Goal: Transaction & Acquisition: Purchase product/service

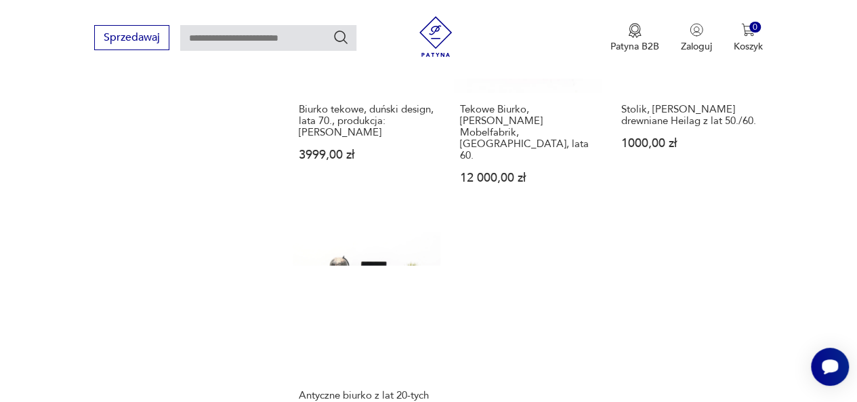
scroll to position [1806, 0]
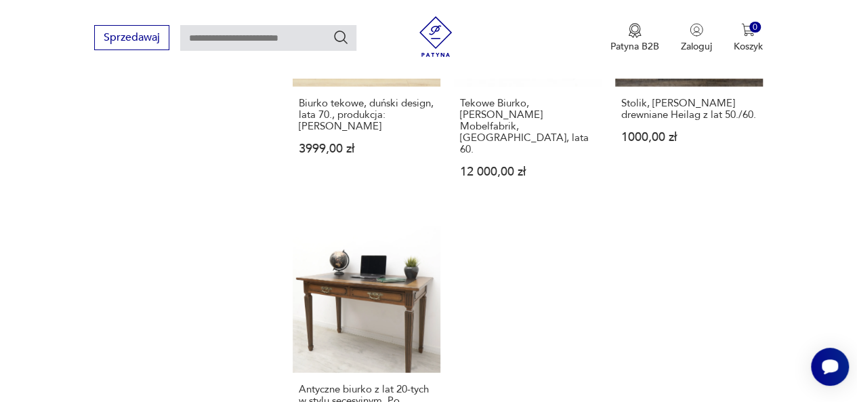
click at [54, 35] on div "Sprzedawaj Patyna B2B Zaloguj 0 Koszyk Twój koszyk ( 0 ) Brak produktów w koszy…" at bounding box center [428, 39] width 857 height 78
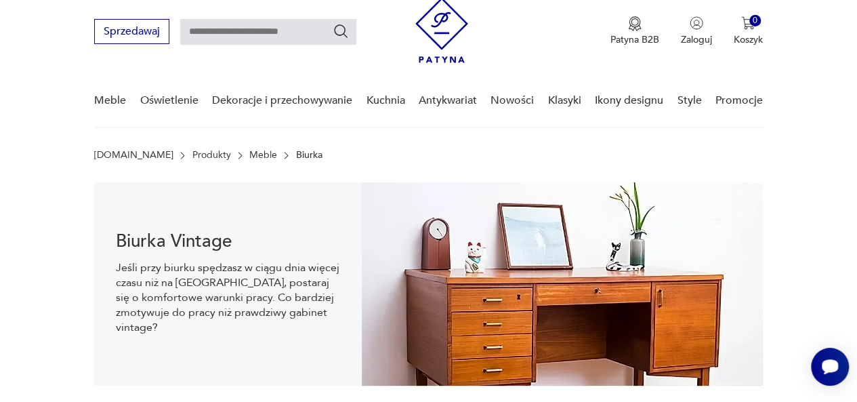
scroll to position [43, 0]
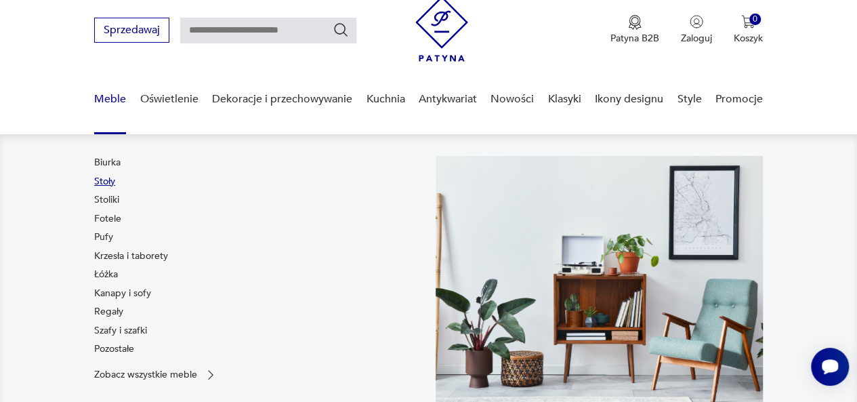
click at [102, 184] on link "Stoły" at bounding box center [104, 182] width 21 height 14
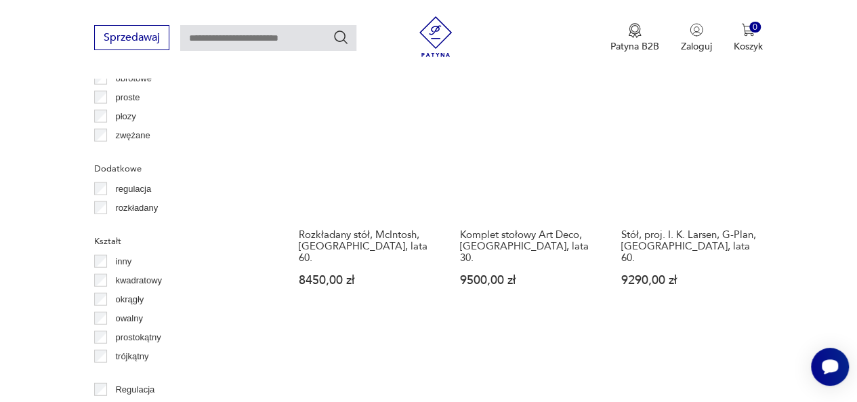
scroll to position [1625, 0]
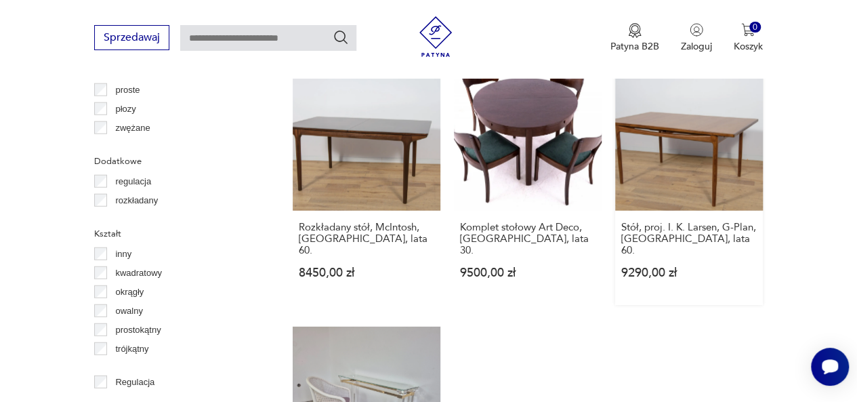
click at [701, 121] on link "Stół, proj. I. K. Larsen, G-Plan, [GEOGRAPHIC_DATA], lata 60. 9290,00 zł" at bounding box center [689, 184] width 148 height 242
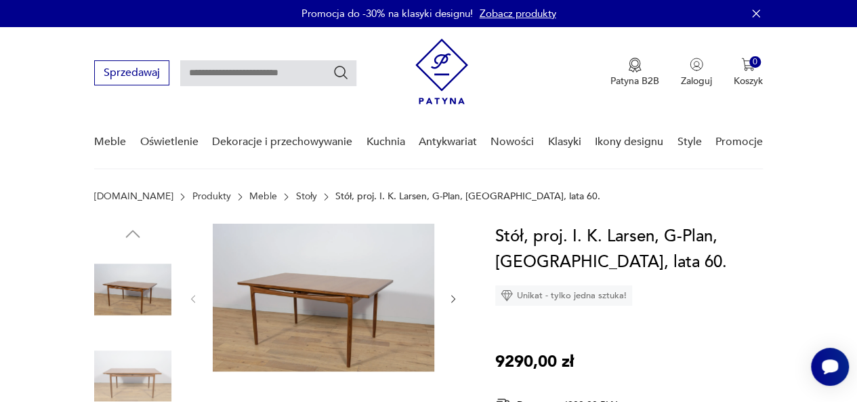
click at [452, 293] on icon "button" at bounding box center [453, 298] width 11 height 11
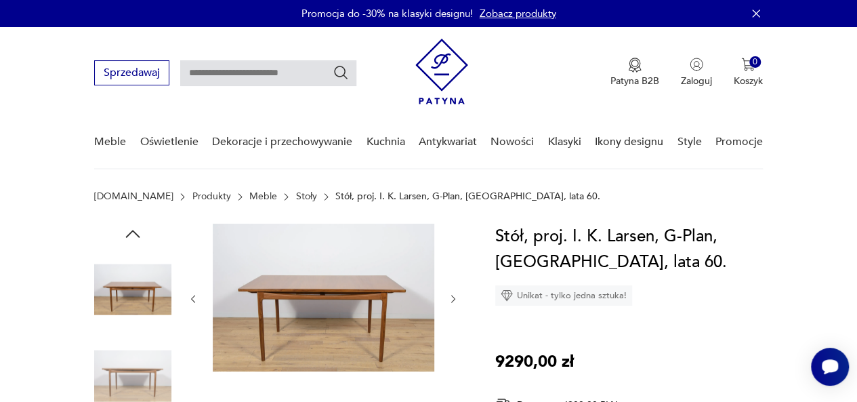
click at [452, 293] on icon "button" at bounding box center [453, 298] width 11 height 11
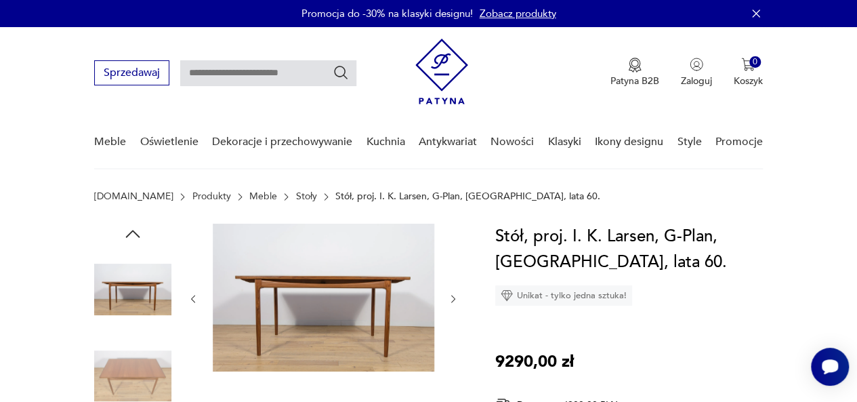
click at [452, 293] on icon "button" at bounding box center [453, 298] width 11 height 11
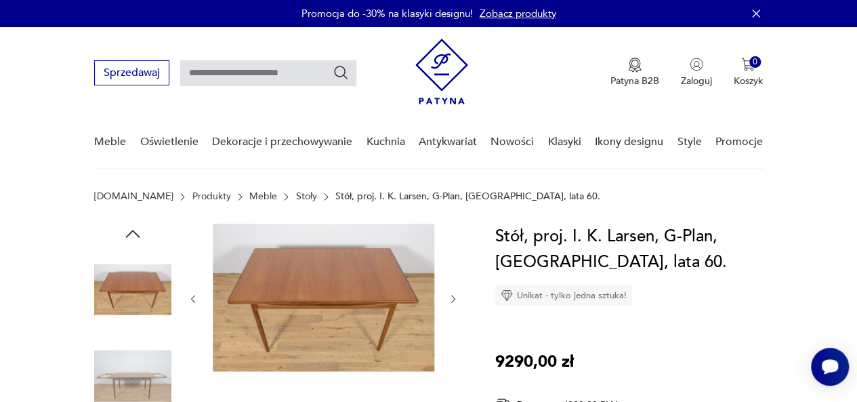
click at [452, 293] on icon "button" at bounding box center [453, 298] width 11 height 11
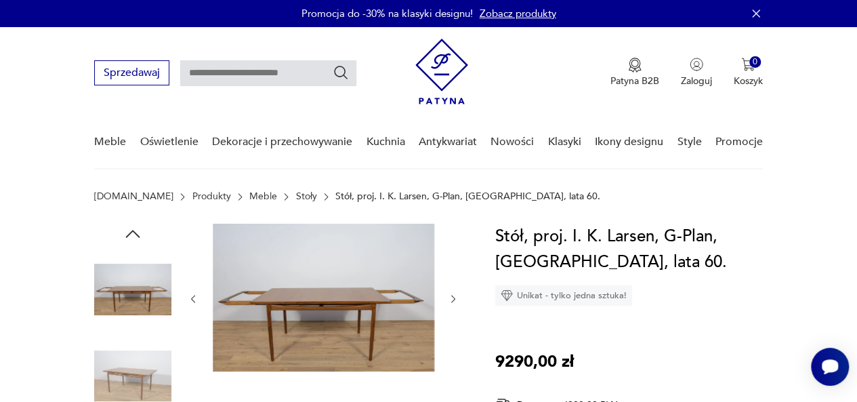
click at [452, 293] on icon "button" at bounding box center [453, 298] width 11 height 11
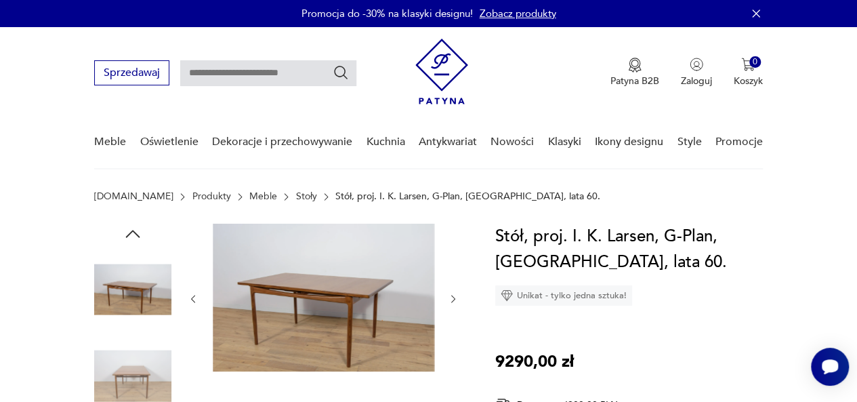
click at [452, 293] on icon "button" at bounding box center [453, 298] width 11 height 11
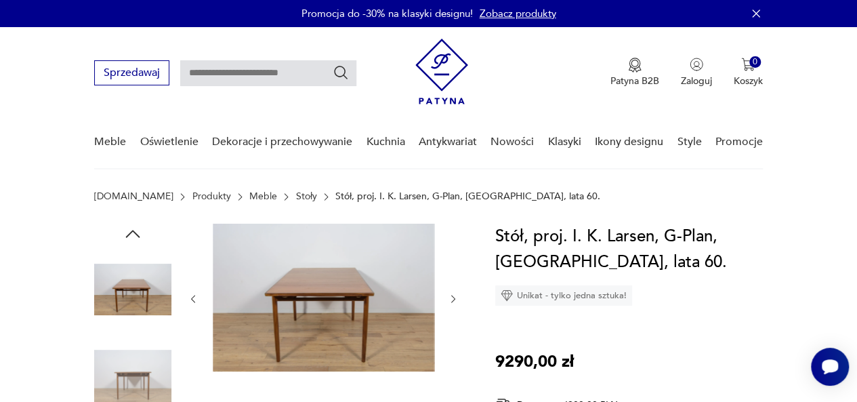
click at [452, 293] on icon "button" at bounding box center [453, 298] width 11 height 11
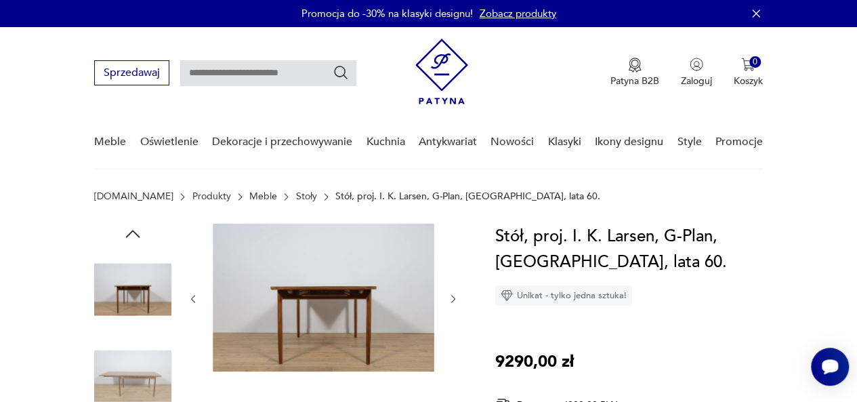
click at [452, 293] on icon "button" at bounding box center [453, 298] width 11 height 11
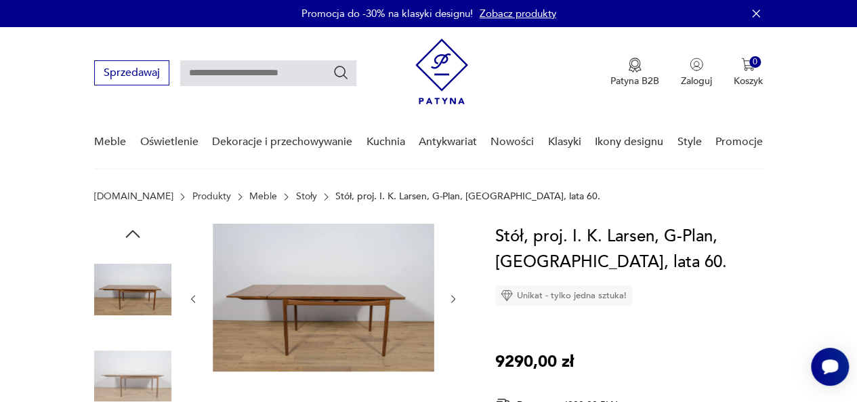
click at [452, 293] on icon "button" at bounding box center [453, 298] width 11 height 11
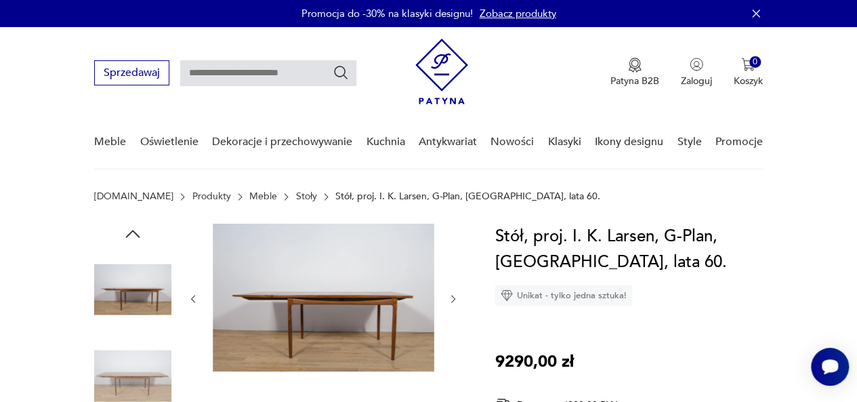
click at [452, 293] on icon "button" at bounding box center [453, 298] width 11 height 11
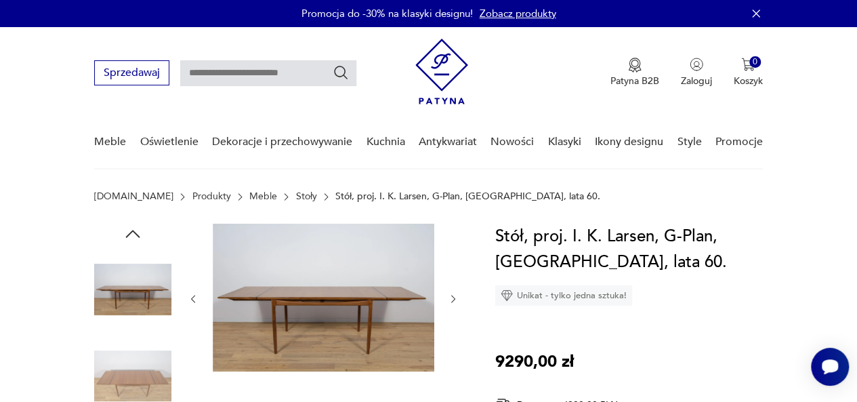
click at [452, 293] on icon "button" at bounding box center [453, 298] width 11 height 11
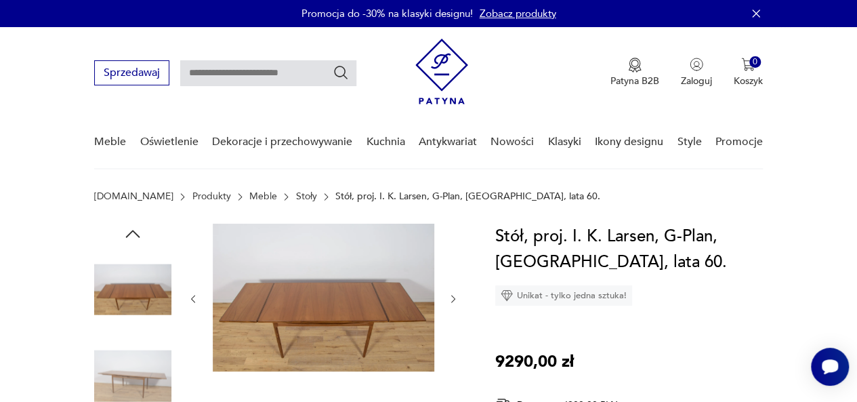
click at [452, 293] on icon "button" at bounding box center [453, 298] width 11 height 11
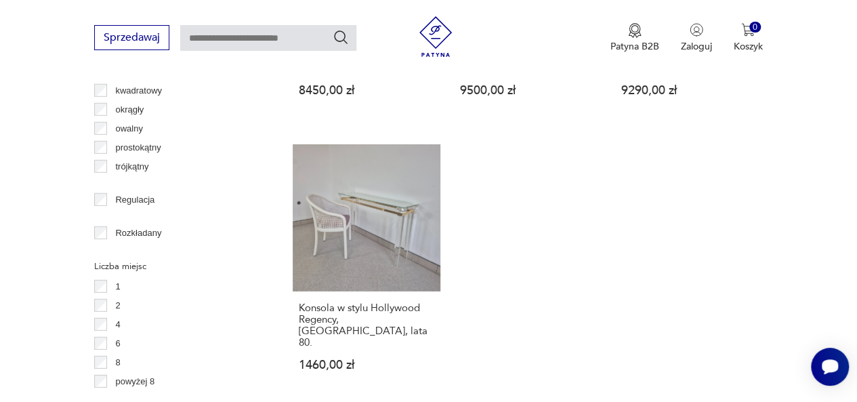
scroll to position [1812, 0]
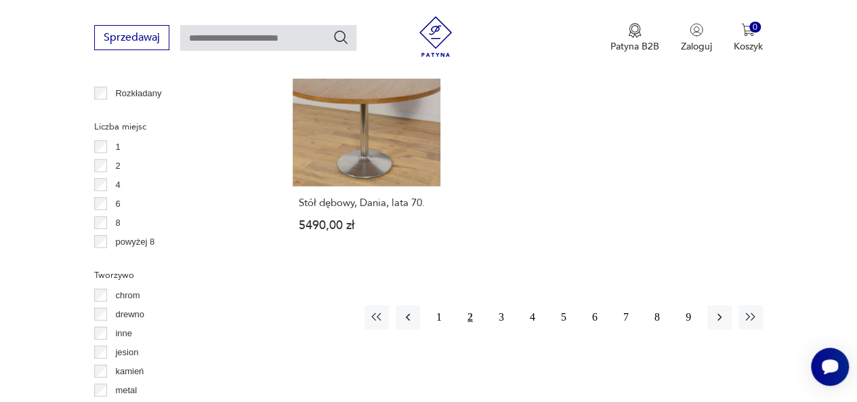
scroll to position [1947, 0]
click at [501, 304] on button "3" at bounding box center [501, 316] width 24 height 24
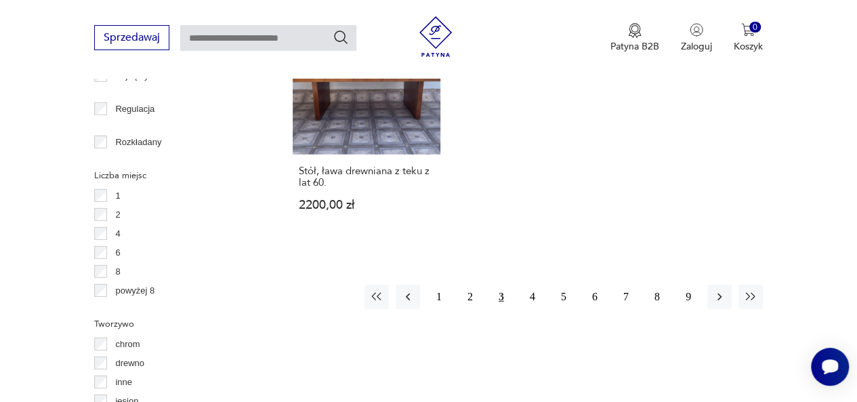
scroll to position [1920, 0]
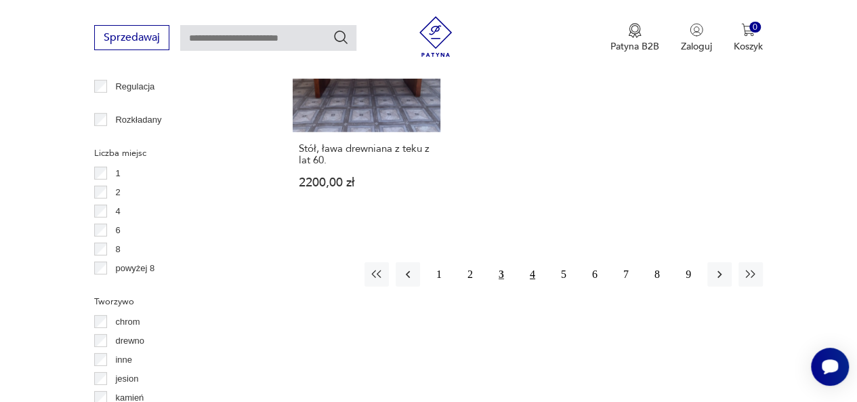
click at [535, 264] on button "4" at bounding box center [533, 274] width 24 height 24
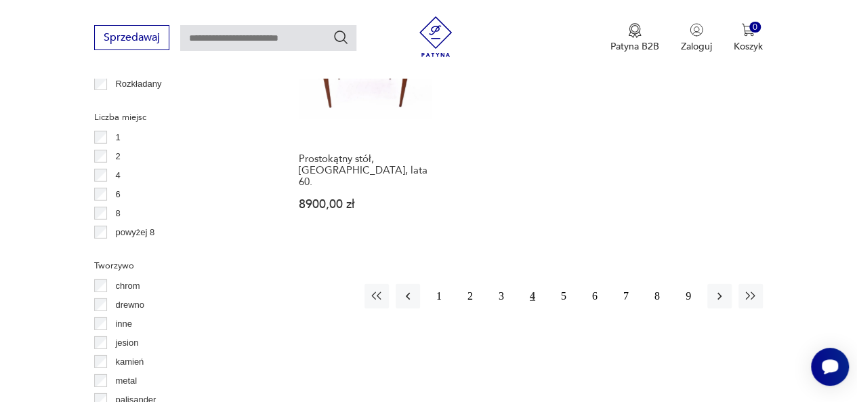
scroll to position [1959, 0]
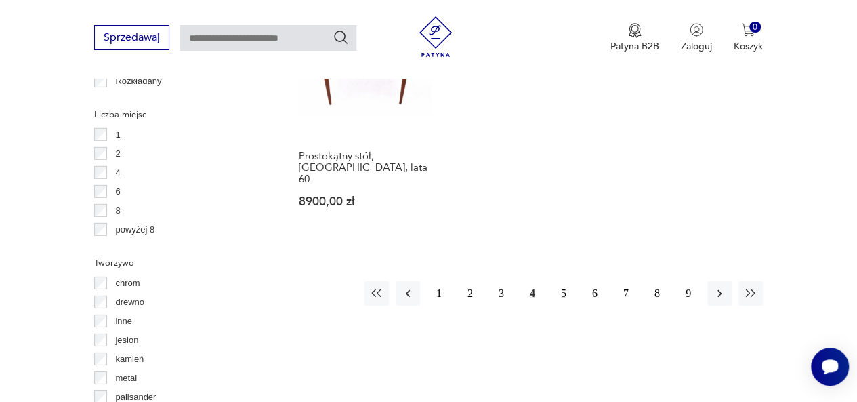
click at [563, 281] on button "5" at bounding box center [564, 293] width 24 height 24
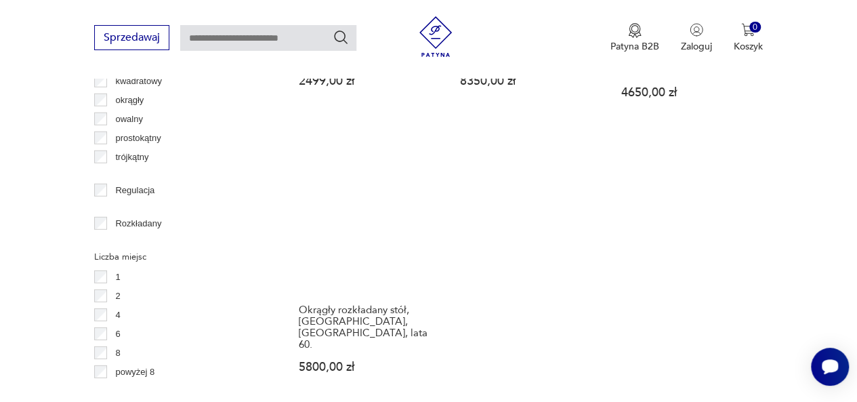
scroll to position [1839, 0]
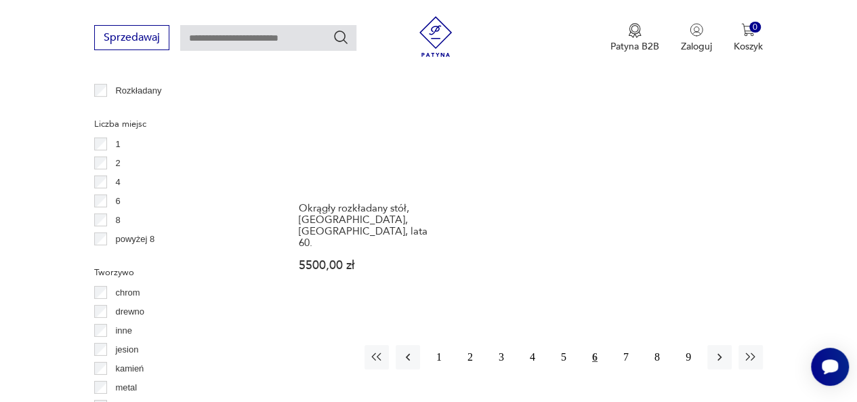
scroll to position [1961, 0]
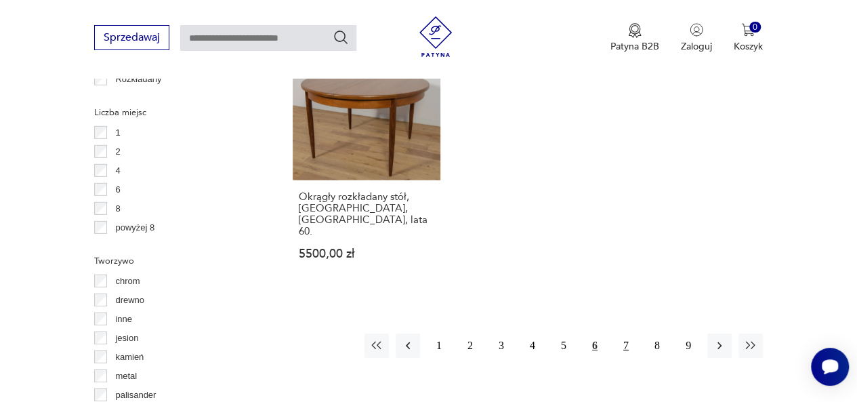
click at [627, 333] on button "7" at bounding box center [626, 345] width 24 height 24
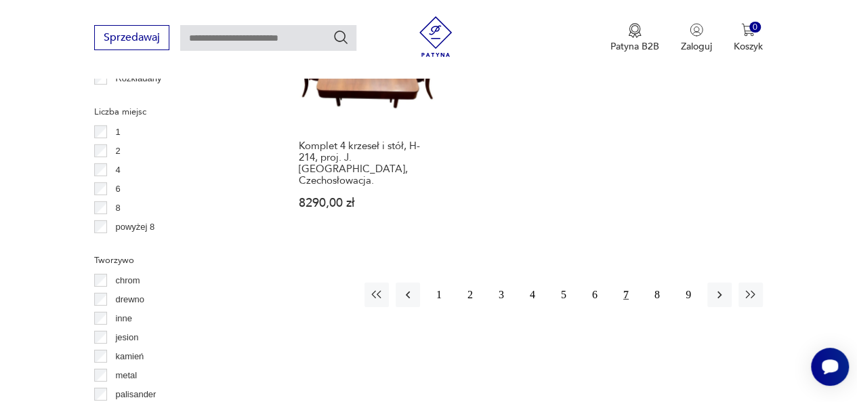
scroll to position [1972, 0]
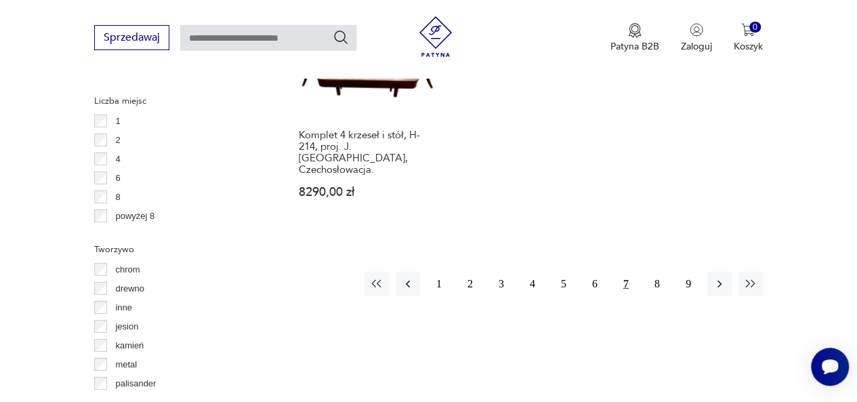
click at [626, 272] on button "7" at bounding box center [626, 284] width 24 height 24
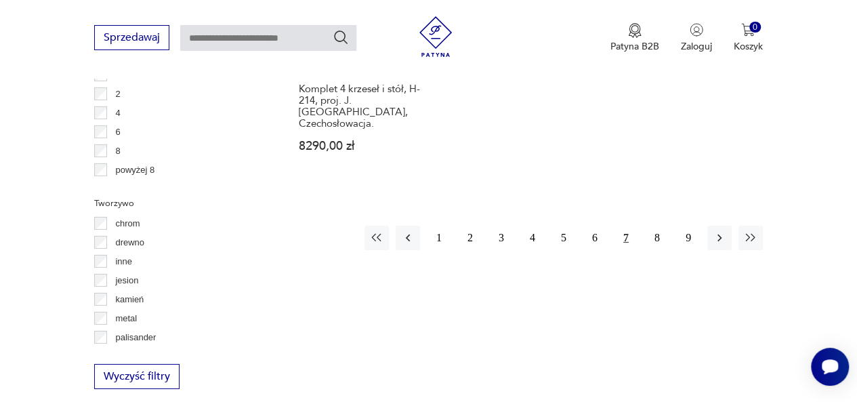
scroll to position [2052, 0]
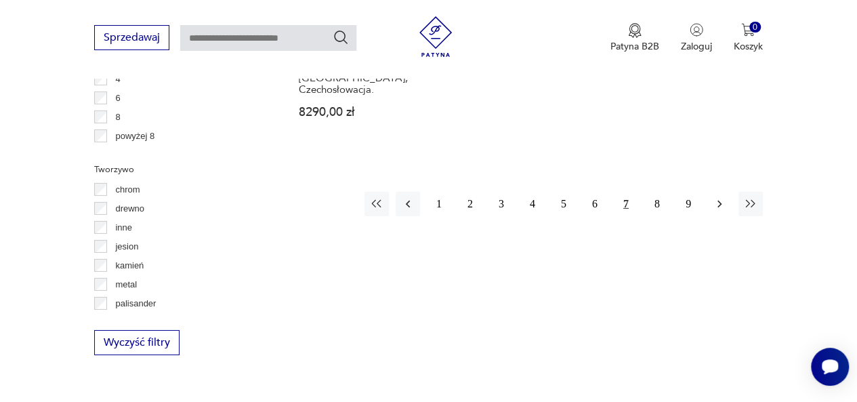
click at [723, 197] on icon "button" at bounding box center [720, 204] width 14 height 14
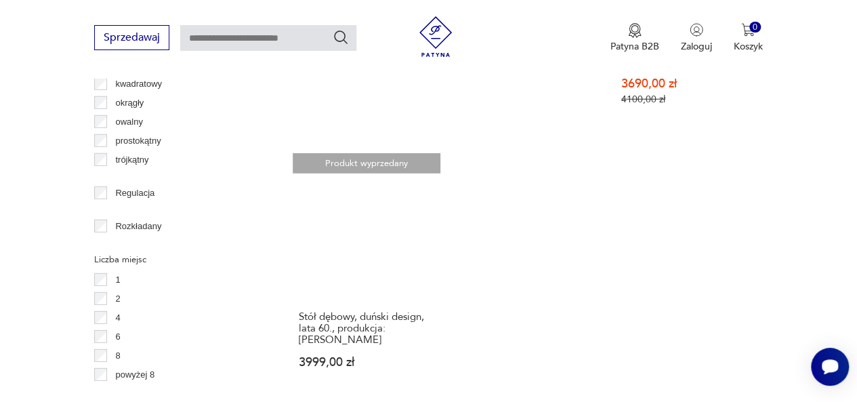
scroll to position [1841, 0]
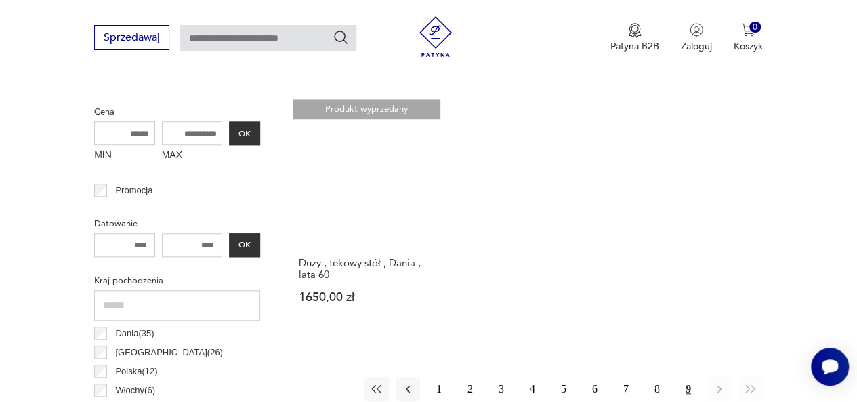
scroll to position [159, 0]
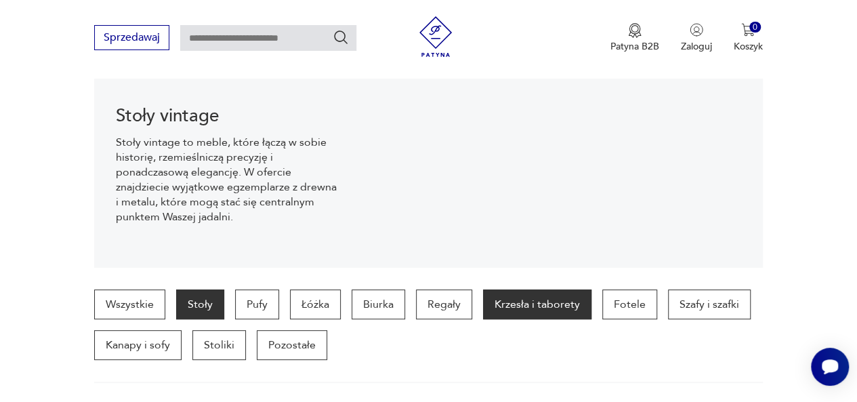
click at [552, 303] on p "Krzesła i taborety" at bounding box center [537, 304] width 108 height 30
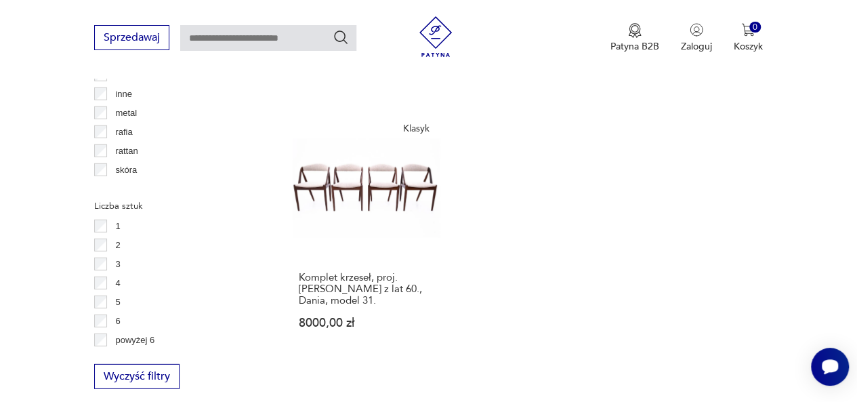
scroll to position [1978, 0]
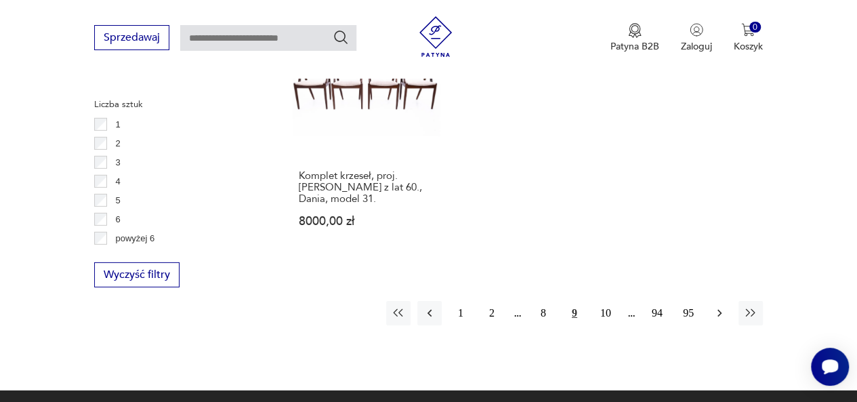
click at [718, 306] on icon "button" at bounding box center [720, 313] width 14 height 14
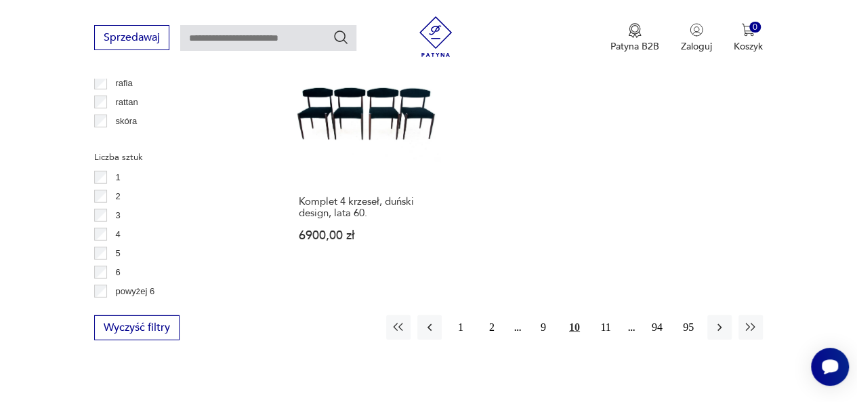
scroll to position [2015, 0]
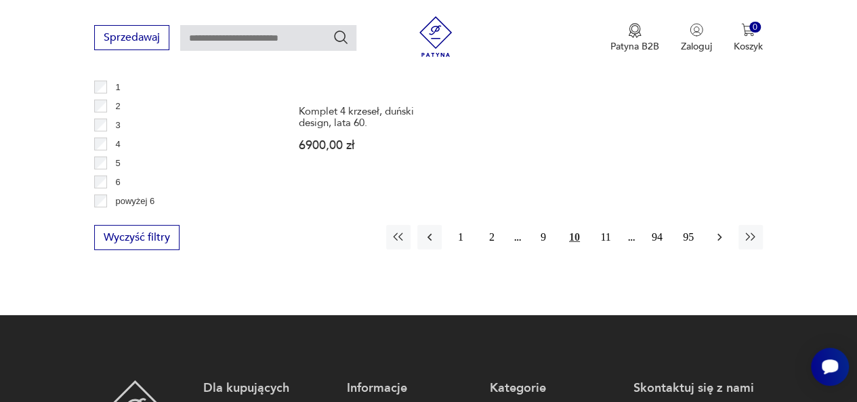
click at [721, 230] on icon "button" at bounding box center [720, 237] width 14 height 14
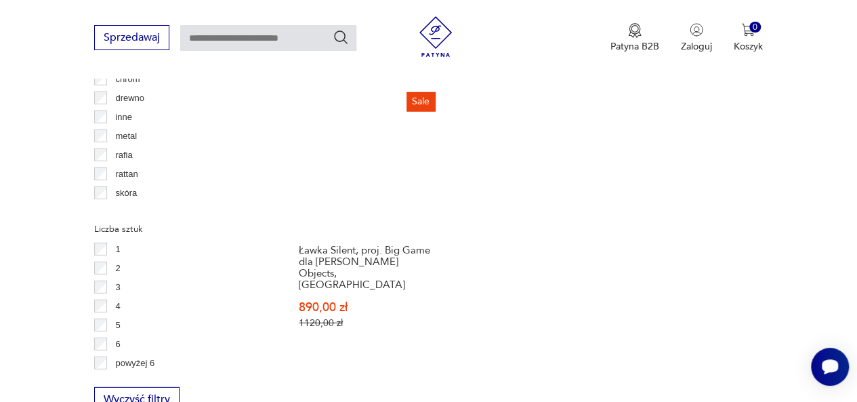
scroll to position [1914, 0]
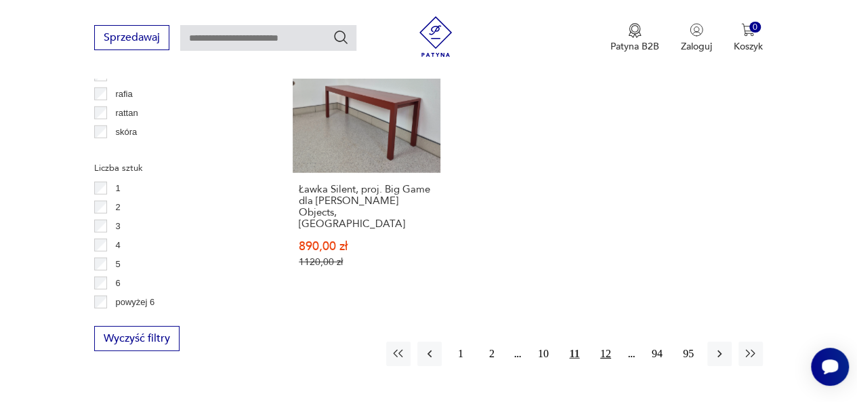
click at [611, 342] on button "12" at bounding box center [606, 354] width 24 height 24
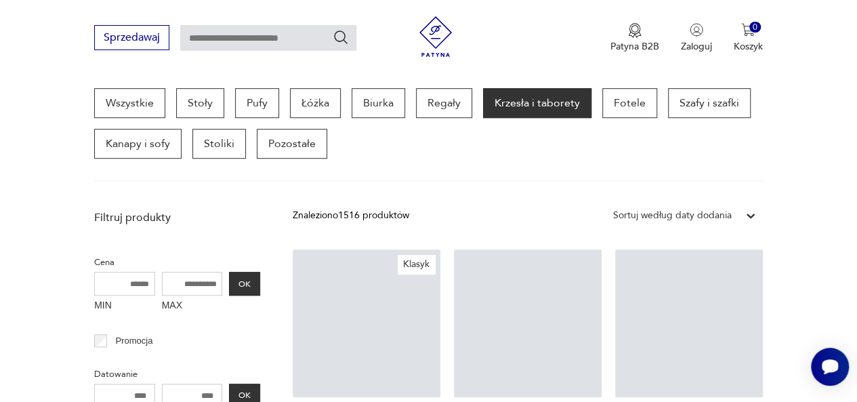
scroll to position [359, 0]
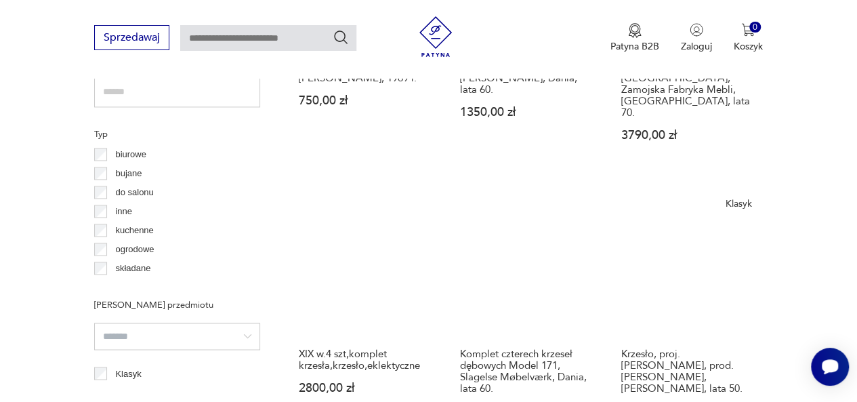
scroll to position [1006, 0]
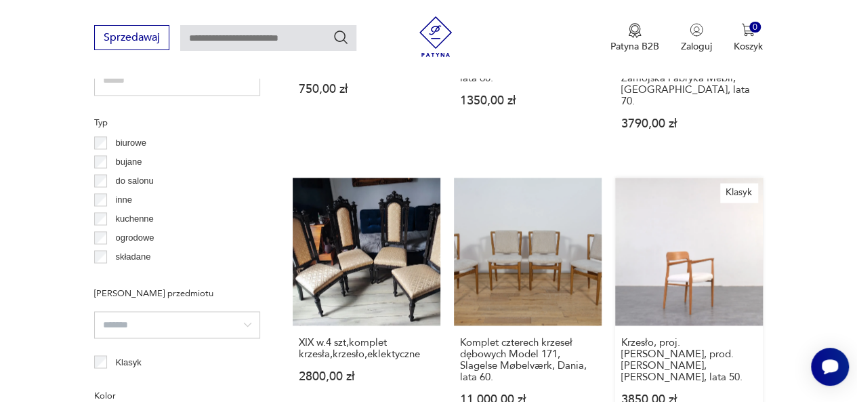
click at [671, 258] on link "Klasyk Krzesło, proj. [PERSON_NAME], prod. [PERSON_NAME], [PERSON_NAME], lata 5…" at bounding box center [689, 304] width 148 height 253
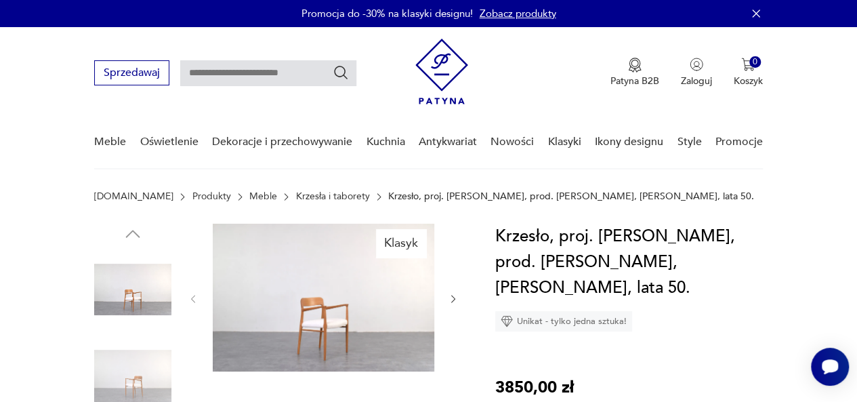
click at [453, 300] on icon "button" at bounding box center [453, 298] width 11 height 11
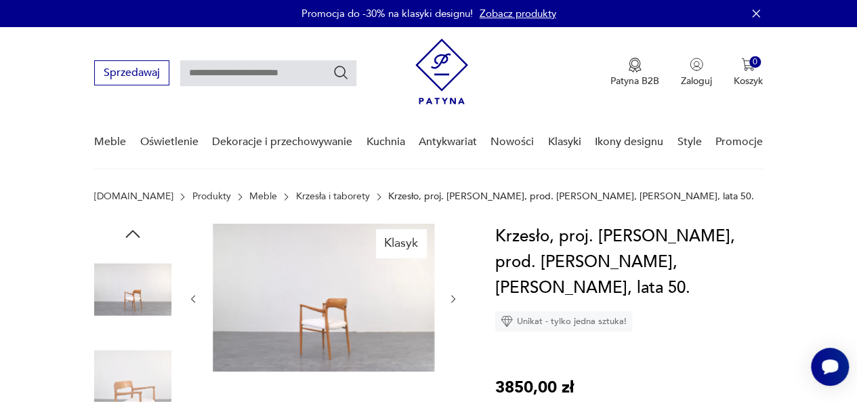
click at [453, 300] on icon "button" at bounding box center [453, 298] width 11 height 11
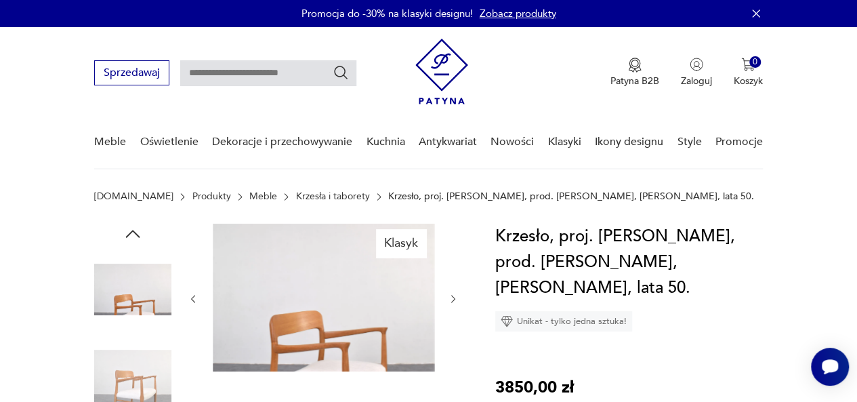
click at [453, 300] on icon "button" at bounding box center [453, 298] width 11 height 11
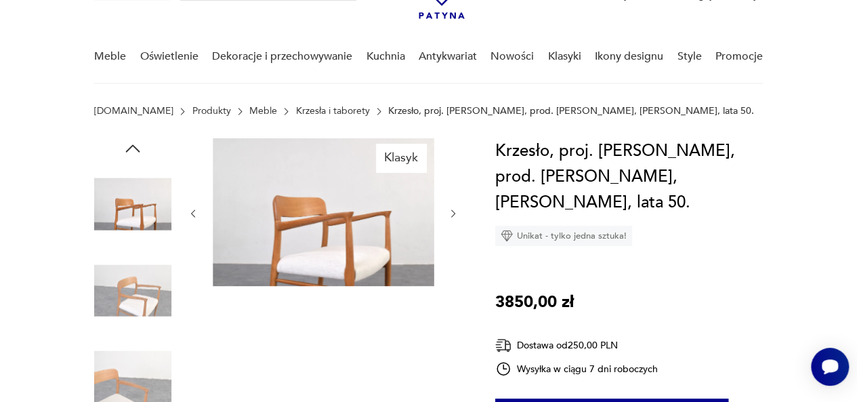
scroll to position [92, 0]
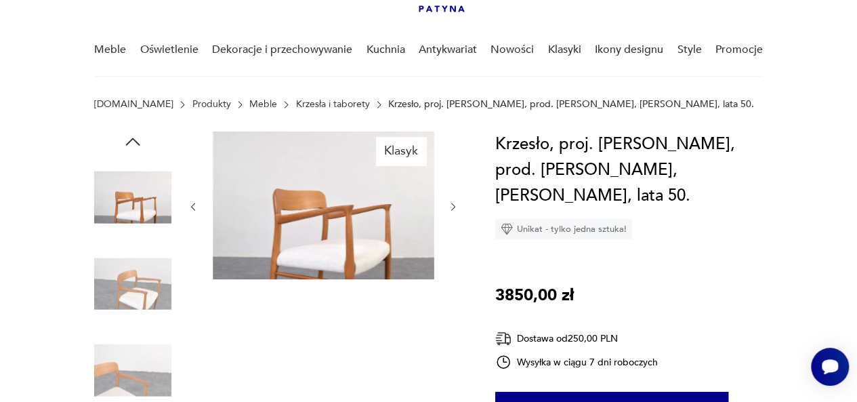
click at [129, 283] on img at bounding box center [132, 283] width 77 height 77
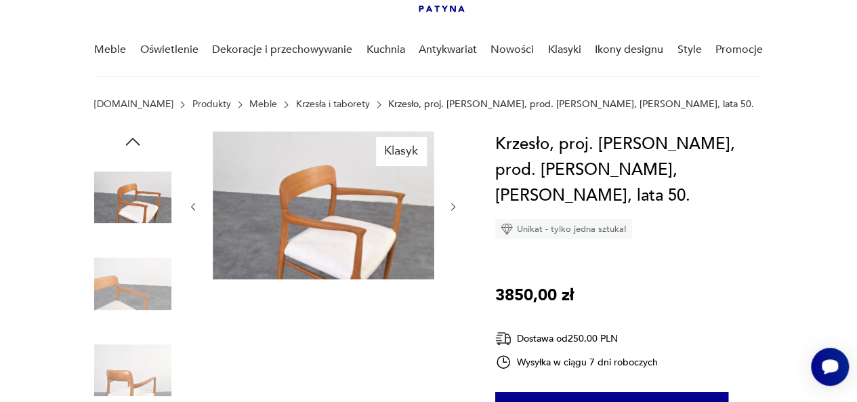
click at [141, 373] on img at bounding box center [132, 369] width 77 height 77
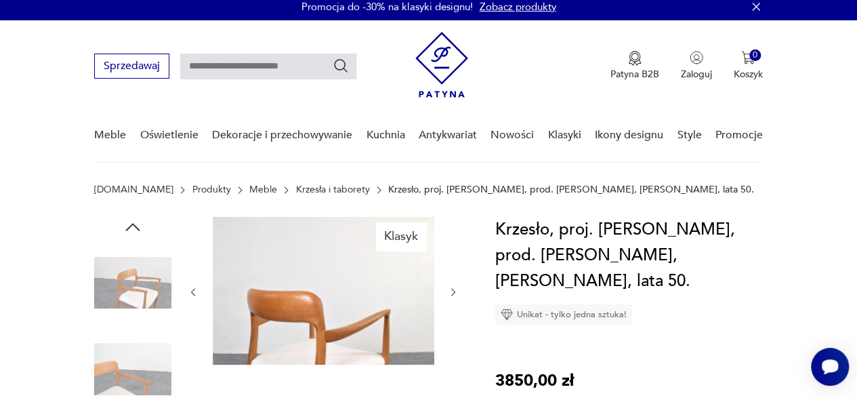
scroll to position [0, 0]
